Goal: Task Accomplishment & Management: Manage account settings

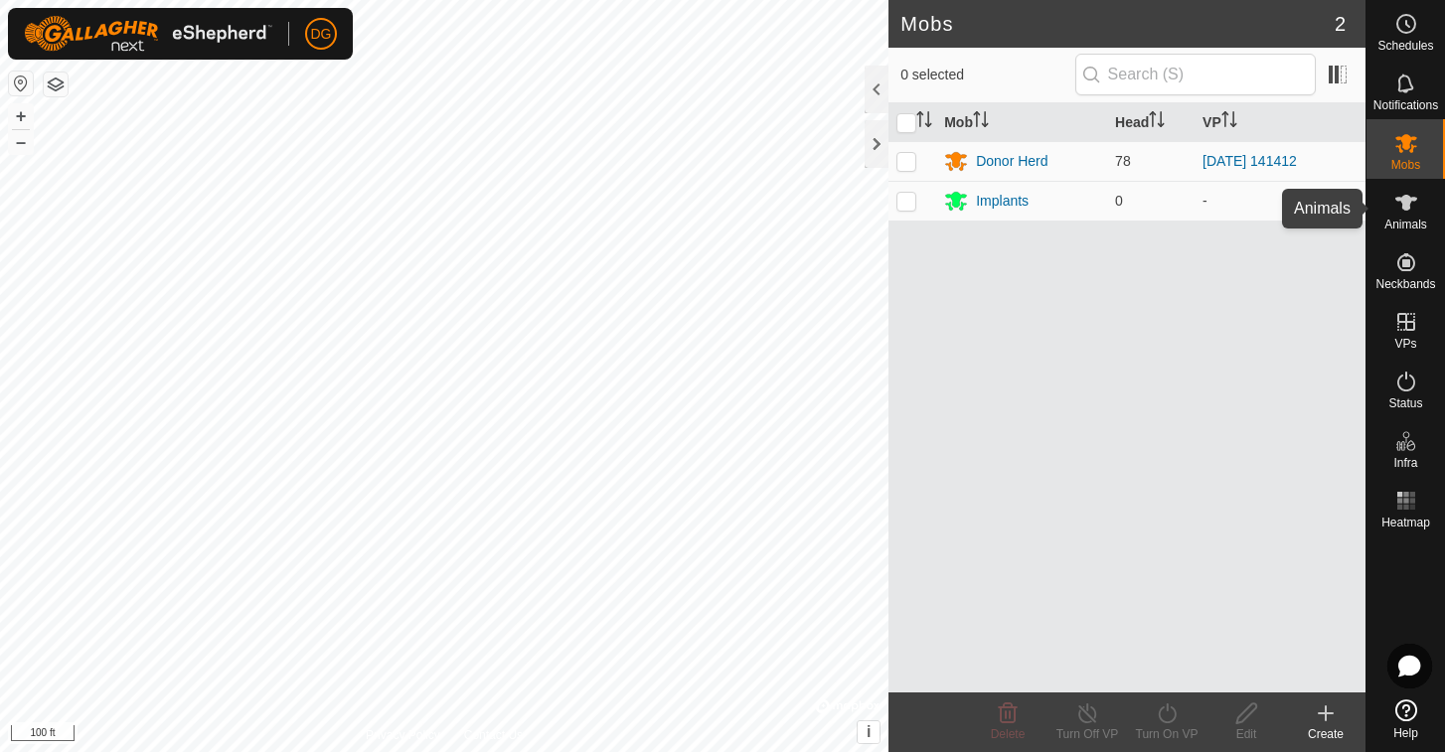
click at [1409, 203] on icon at bounding box center [1406, 203] width 22 height 16
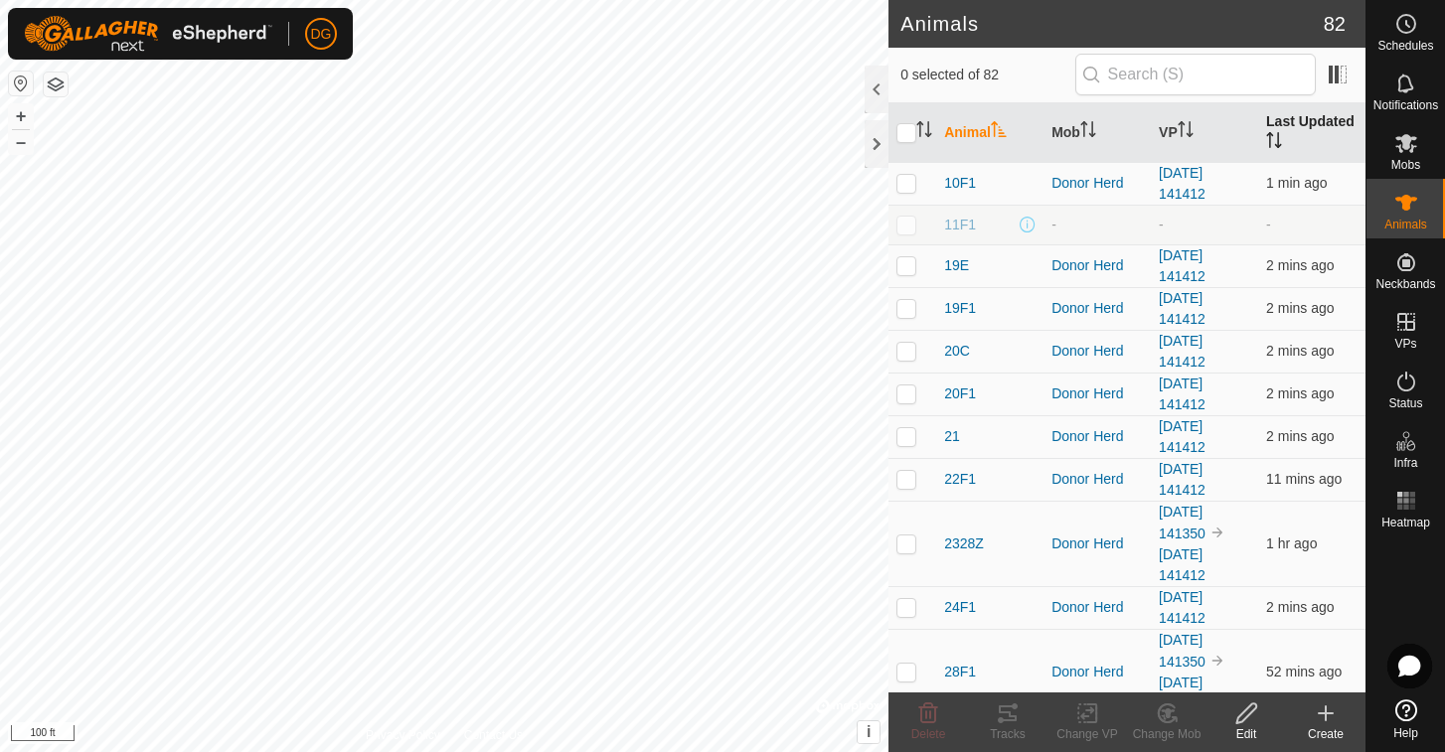
click at [1296, 122] on th "Last Updated" at bounding box center [1311, 133] width 107 height 60
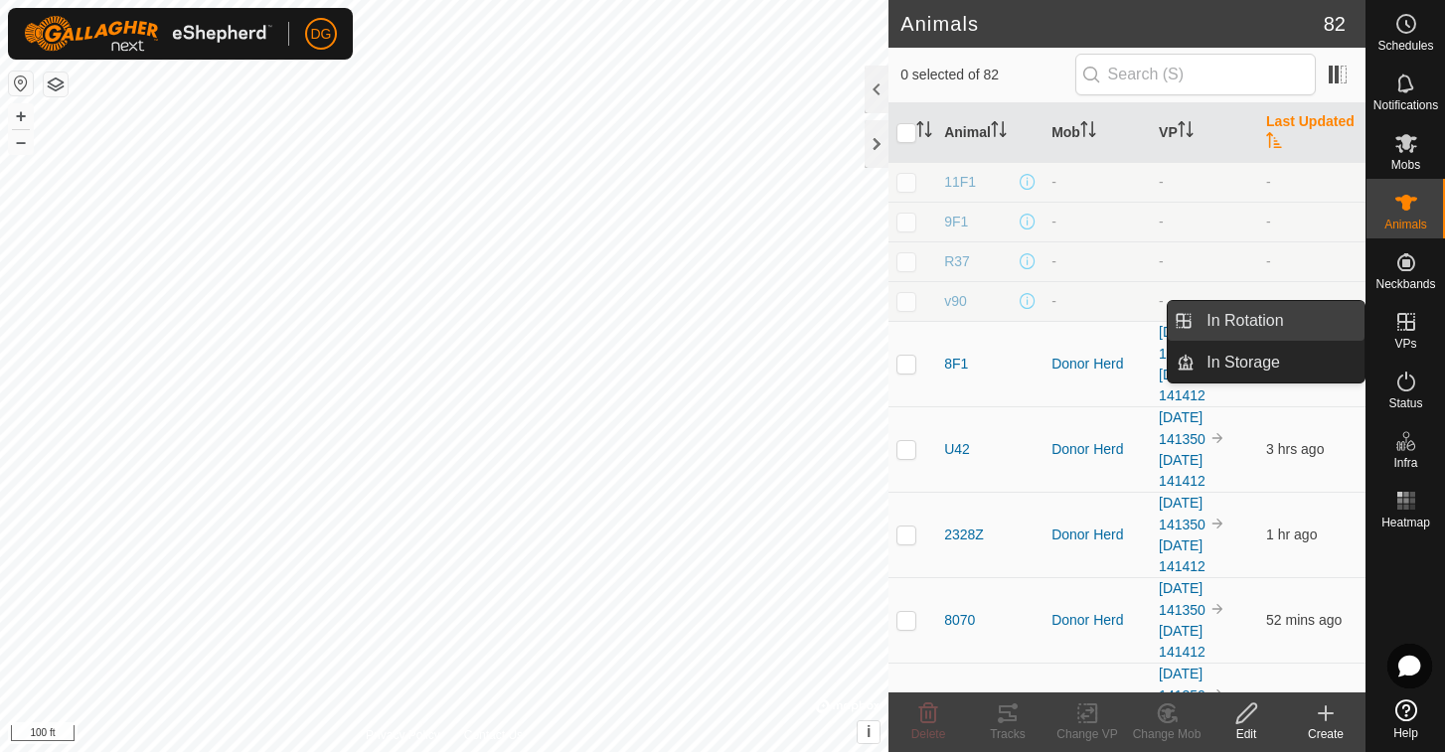
click at [1307, 320] on link "In Rotation" at bounding box center [1279, 321] width 170 height 40
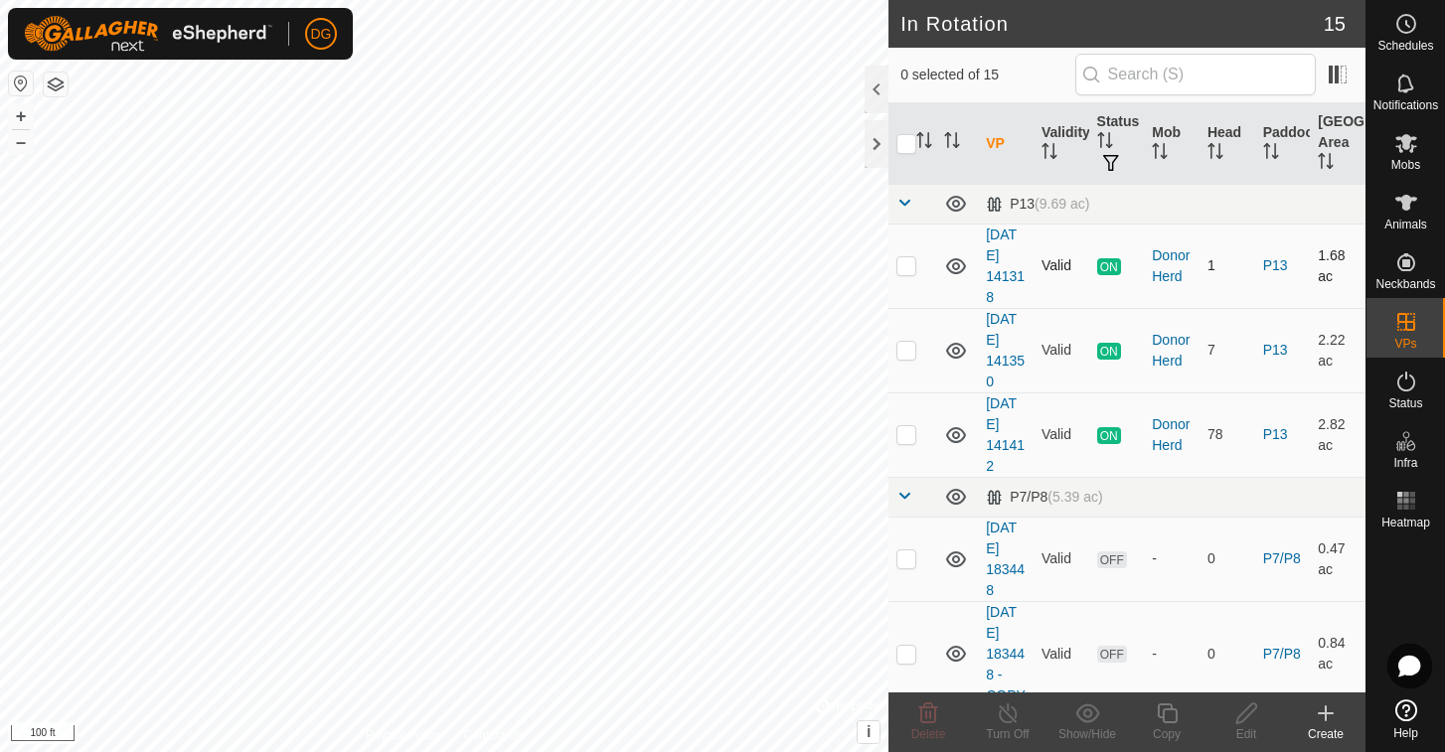
click at [905, 271] on p-checkbox at bounding box center [906, 265] width 20 height 16
click at [905, 267] on p-checkbox at bounding box center [906, 265] width 20 height 16
checkbox input "false"
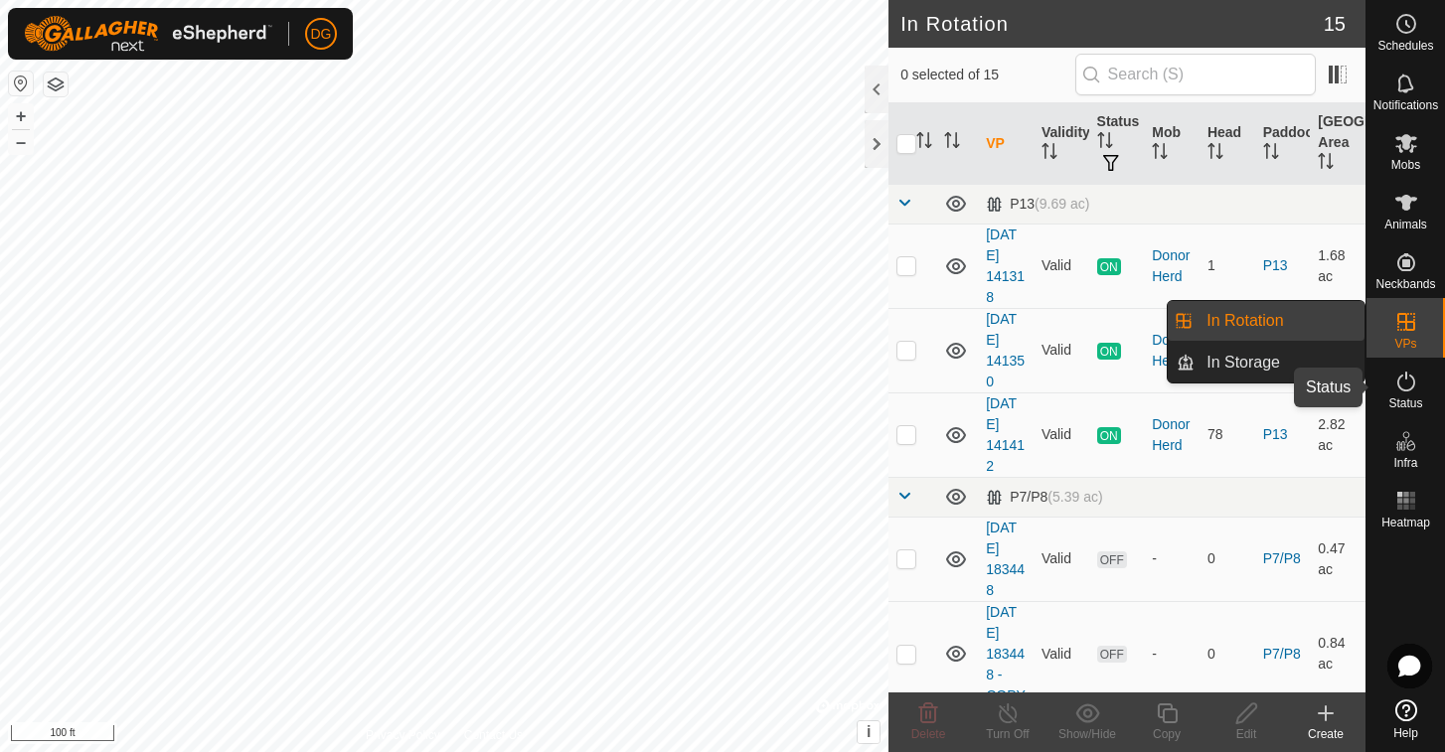
click at [1409, 383] on icon at bounding box center [1406, 382] width 24 height 24
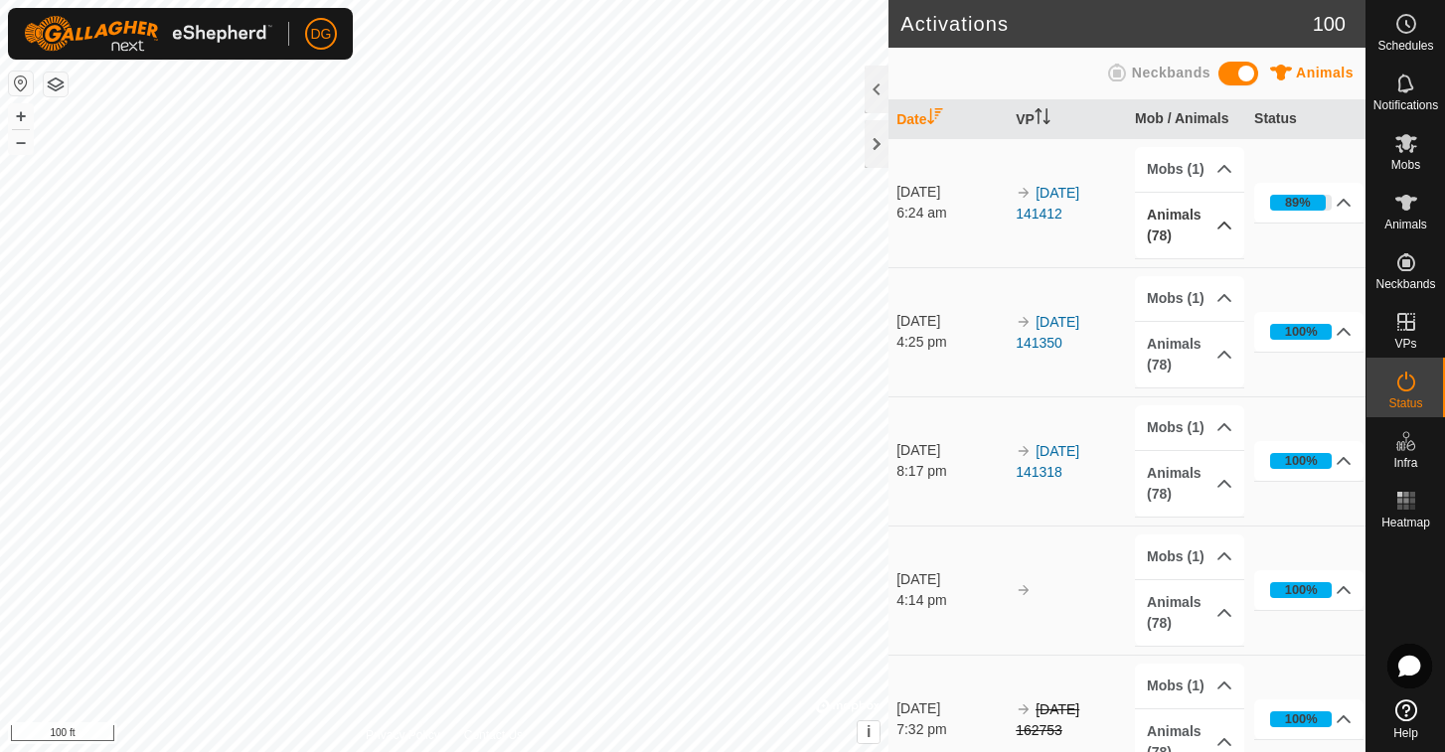
click at [1159, 221] on p-accordion-header "Animals (78)" at bounding box center [1189, 226] width 109 height 66
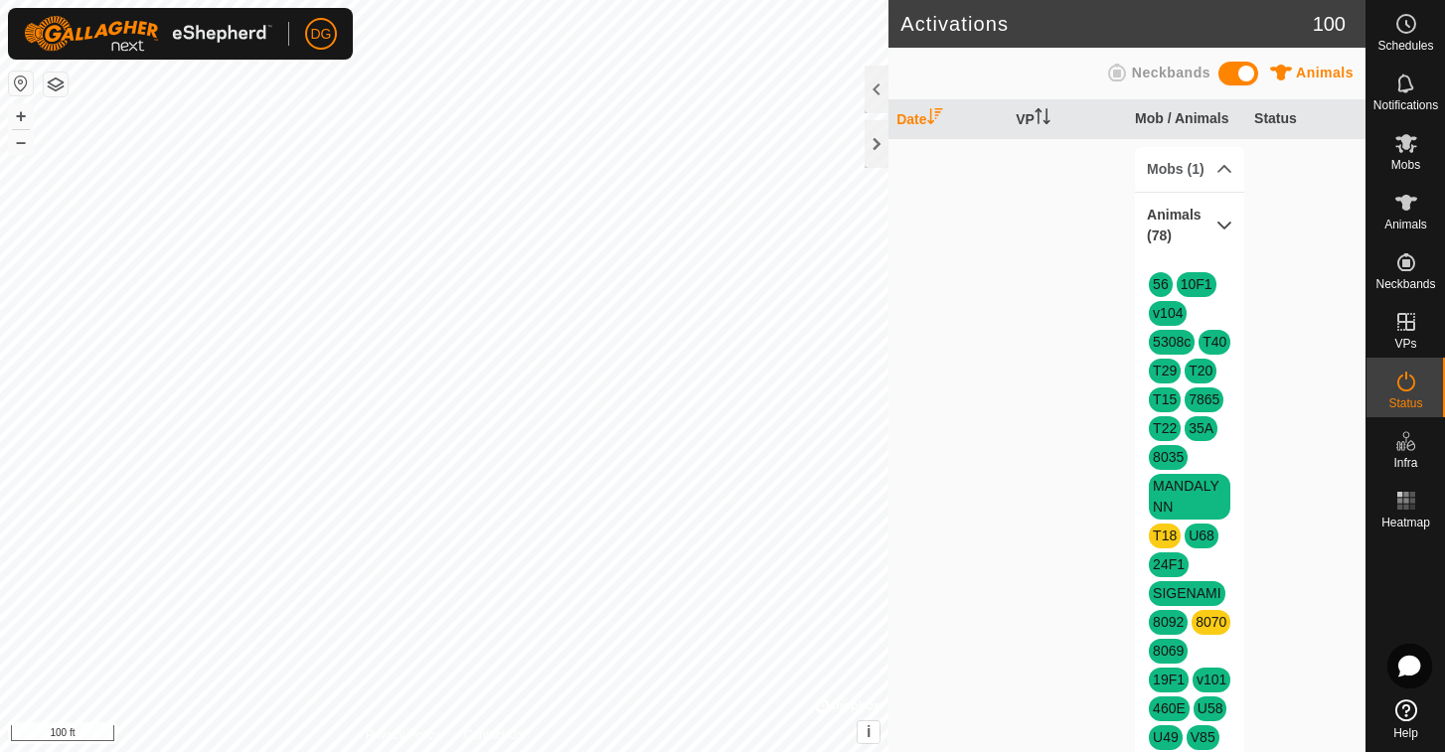
click at [1221, 219] on p-accordion-header "Animals (78)" at bounding box center [1189, 226] width 109 height 66
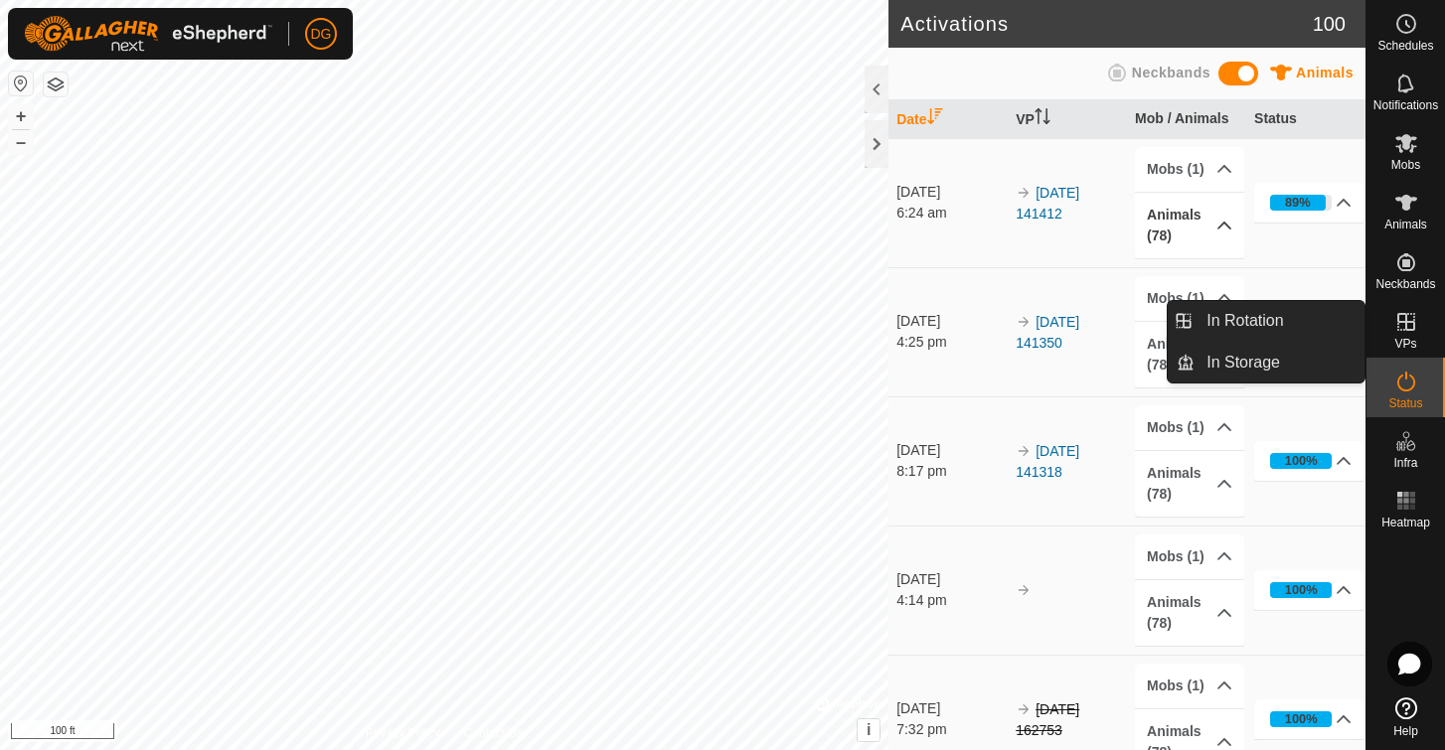
click at [1402, 333] on icon at bounding box center [1406, 322] width 24 height 24
click at [1245, 318] on link "In Rotation" at bounding box center [1279, 321] width 170 height 40
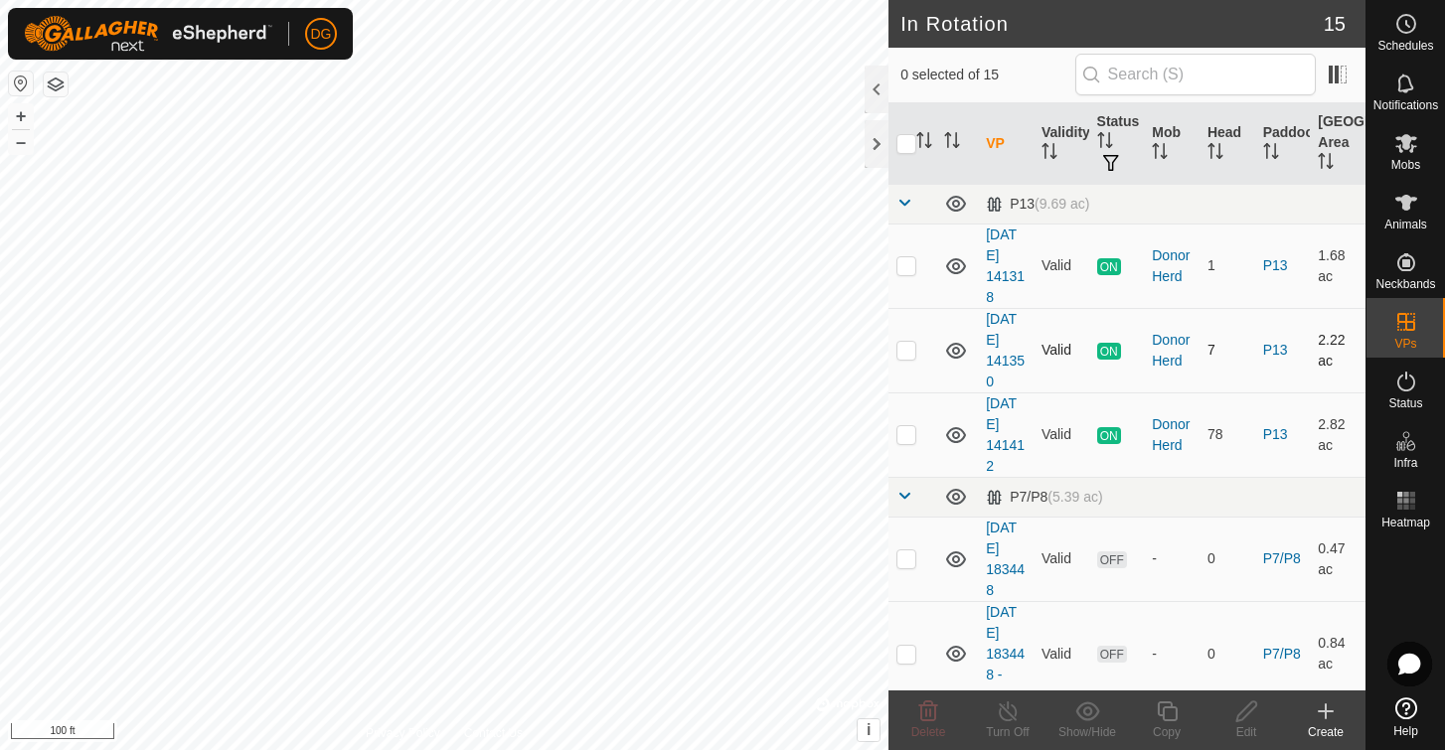
click at [911, 350] on p-checkbox at bounding box center [906, 350] width 20 height 16
checkbox input "false"
click at [907, 437] on p-checkbox at bounding box center [906, 434] width 20 height 16
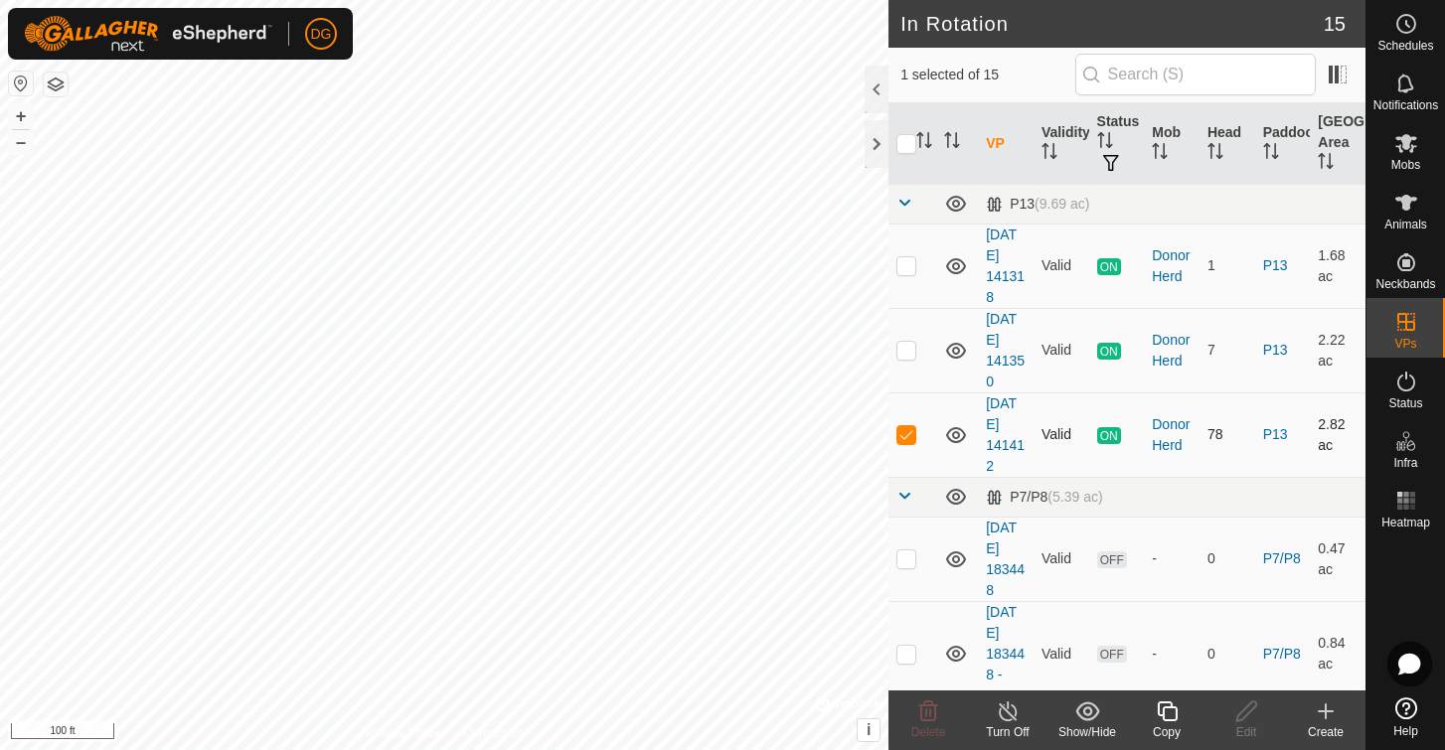
checkbox input "false"
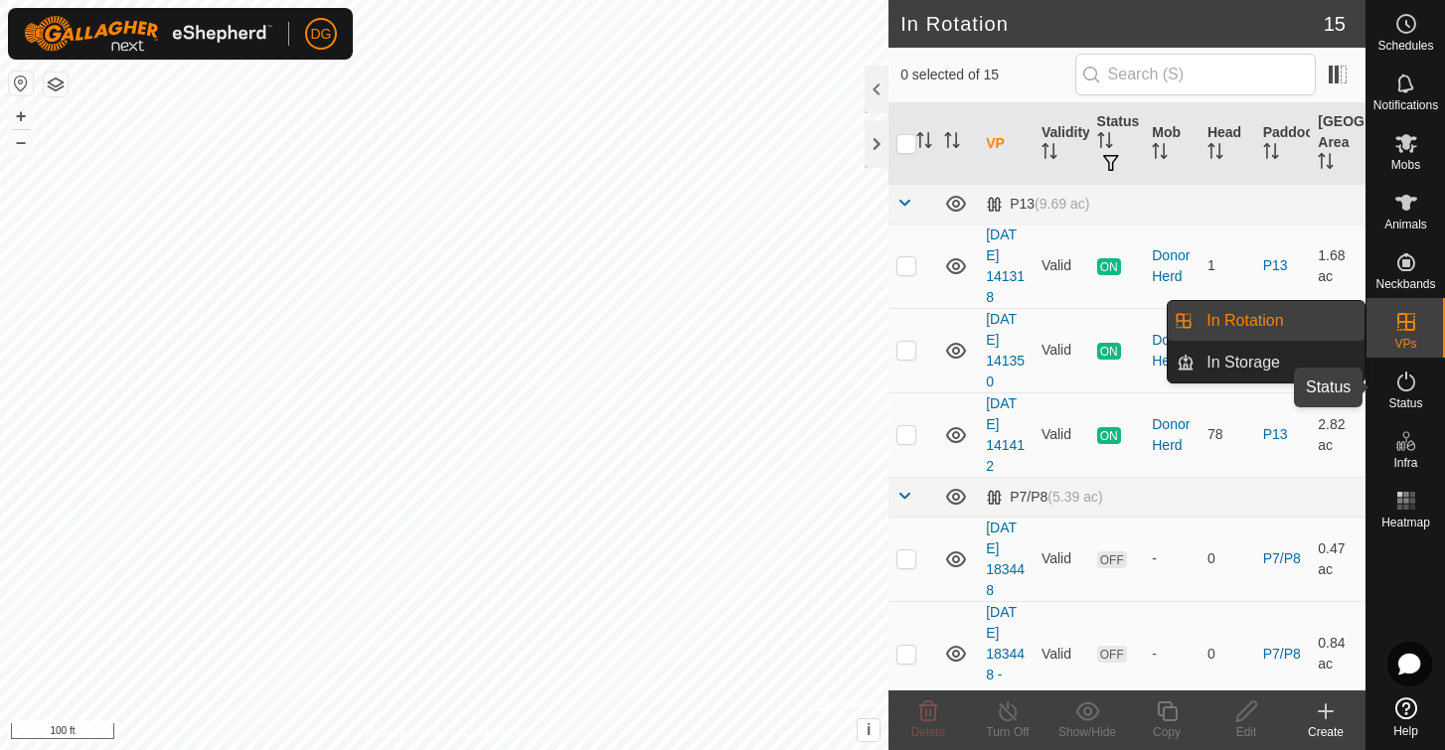
click at [1407, 385] on icon at bounding box center [1406, 382] width 24 height 24
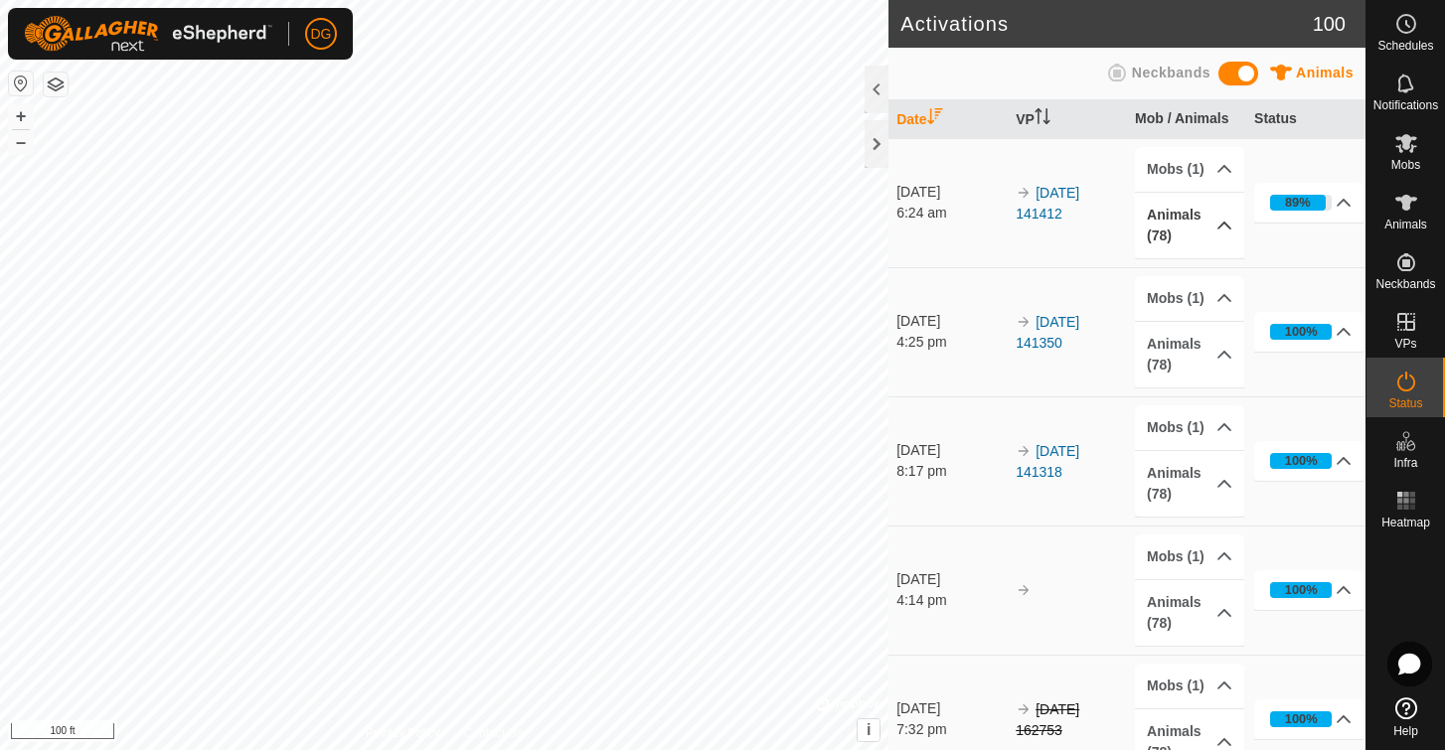
click at [1185, 223] on p-accordion-header "Animals (78)" at bounding box center [1189, 226] width 109 height 66
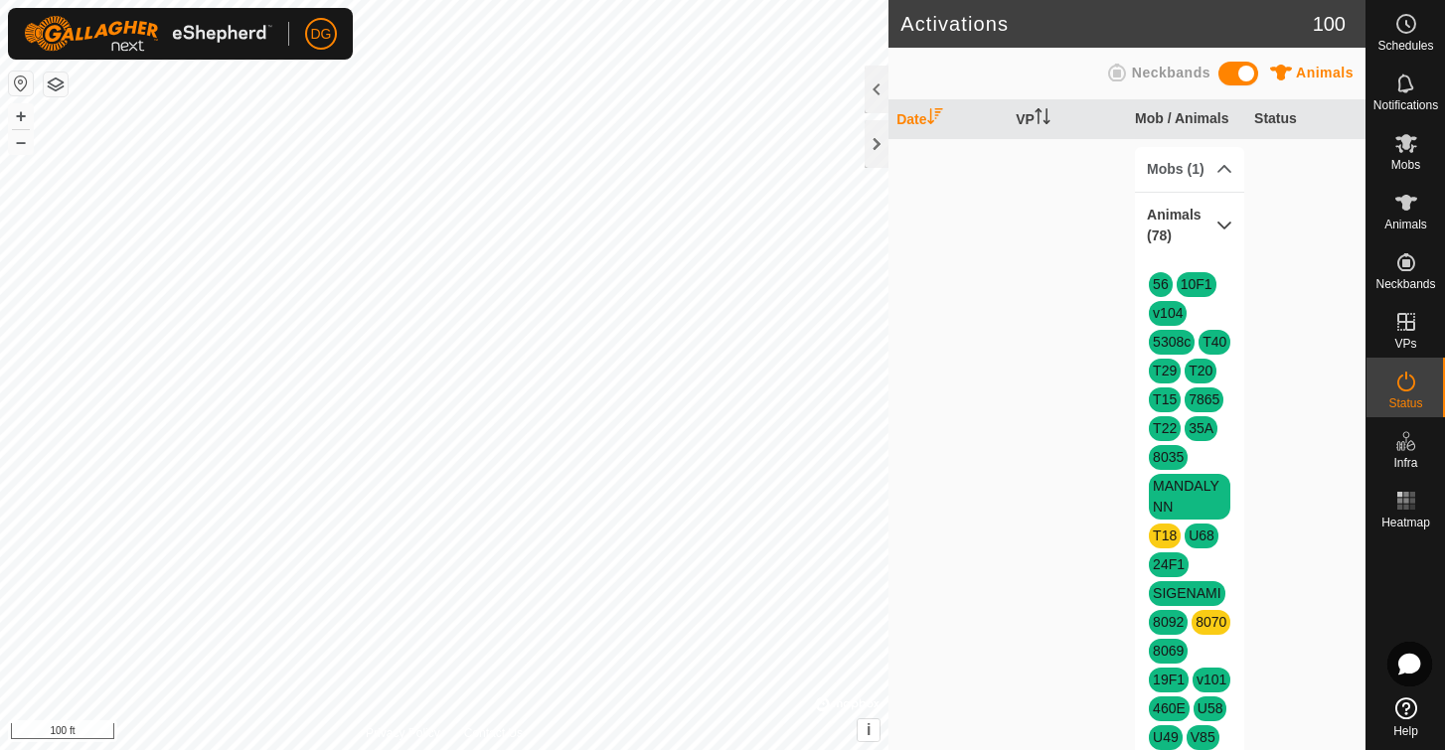
click at [1217, 223] on p-accordion-header "Animals (78)" at bounding box center [1189, 226] width 109 height 66
